Goal: Navigation & Orientation: Find specific page/section

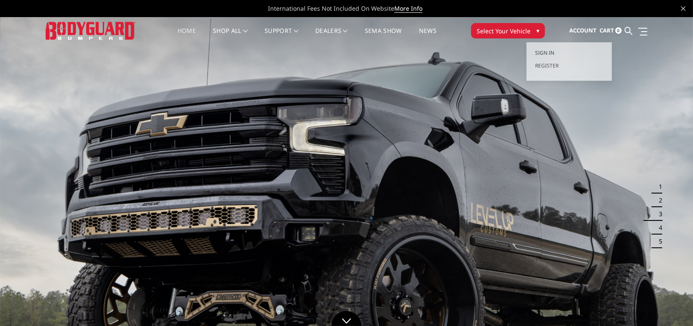
click at [543, 54] on span "Sign in" at bounding box center [544, 52] width 19 height 7
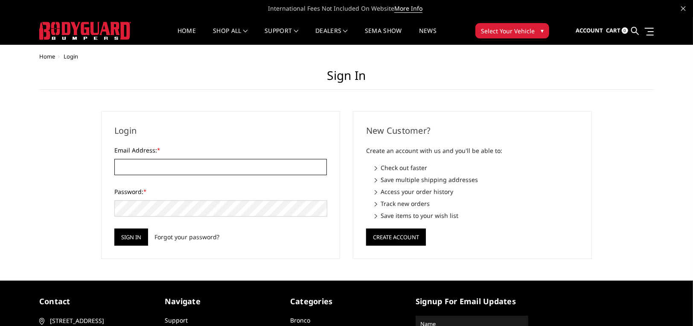
click at [186, 169] on input "Email Address: *" at bounding box center [220, 167] width 213 height 16
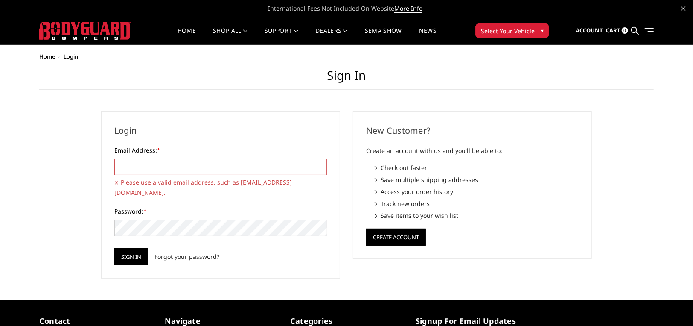
type input "[EMAIL_ADDRESS][DOMAIN_NAME]"
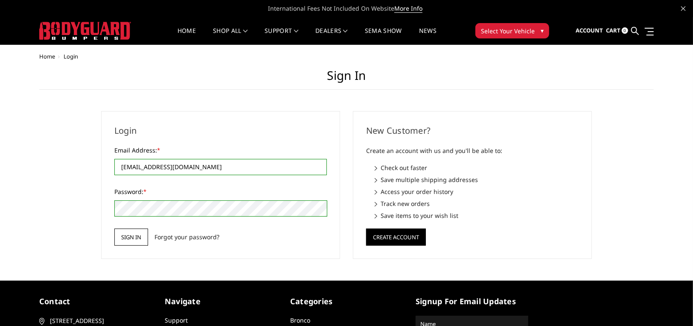
click at [131, 233] on input "Sign in" at bounding box center [131, 236] width 34 height 17
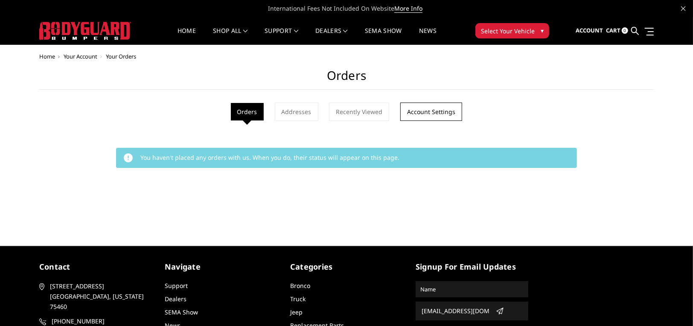
click at [436, 111] on link "Account Settings" at bounding box center [431, 111] width 62 height 18
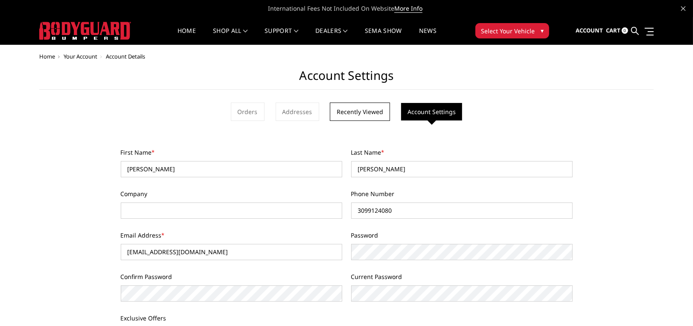
click at [361, 109] on link "Recently Viewed" at bounding box center [360, 111] width 60 height 18
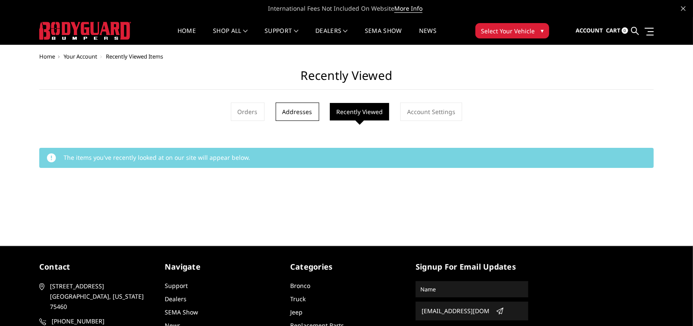
click at [302, 114] on link "Addresses" at bounding box center [298, 111] width 44 height 18
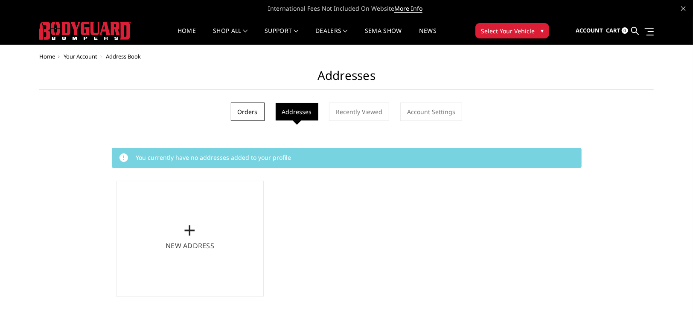
click at [243, 110] on link "Orders" at bounding box center [248, 111] width 34 height 18
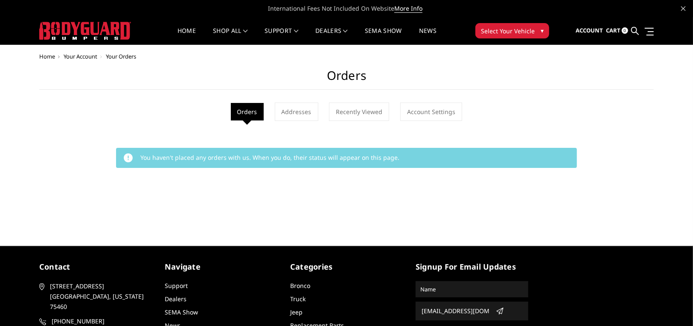
click at [47, 56] on span "Home" at bounding box center [47, 57] width 16 height 8
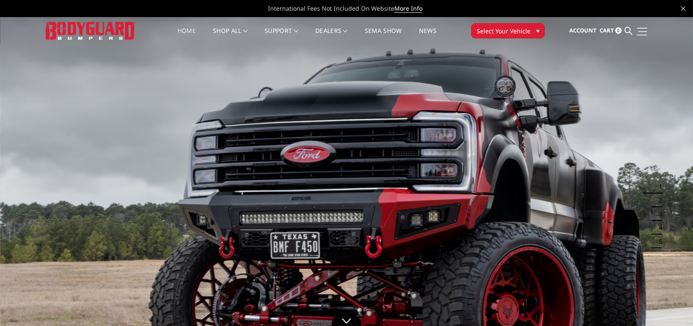
click at [646, 31] on span at bounding box center [643, 31] width 9 height 1
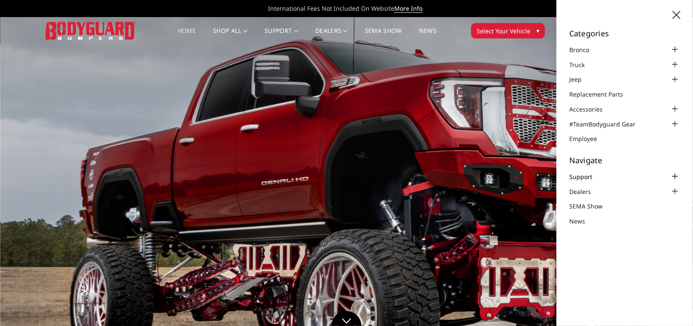
click at [584, 172] on link "Support" at bounding box center [586, 176] width 34 height 9
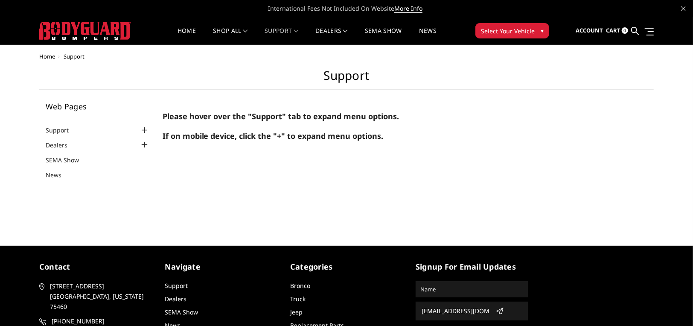
scroll to position [49, 0]
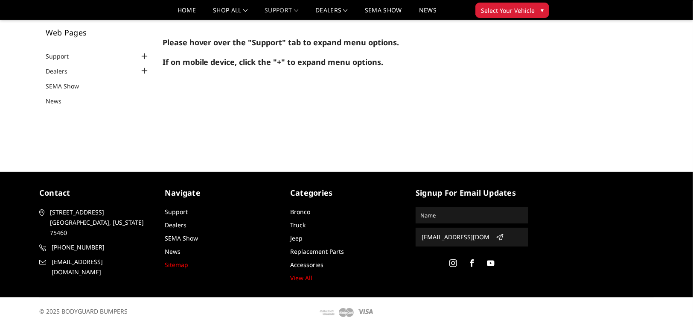
click at [176, 265] on link "Sitemap" at bounding box center [176, 264] width 23 height 8
